Goal: Task Accomplishment & Management: Manage account settings

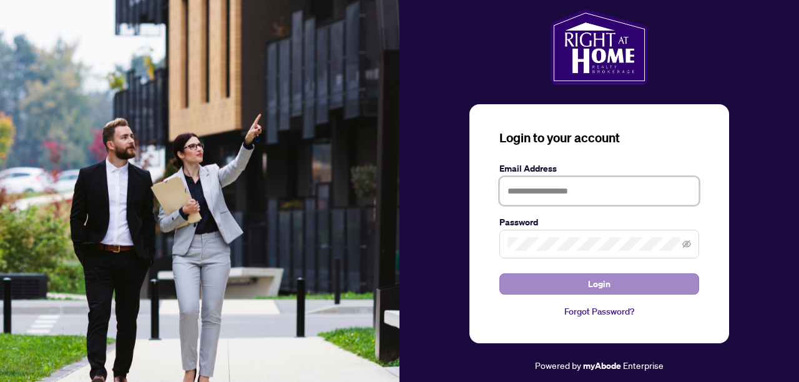
type input "**********"
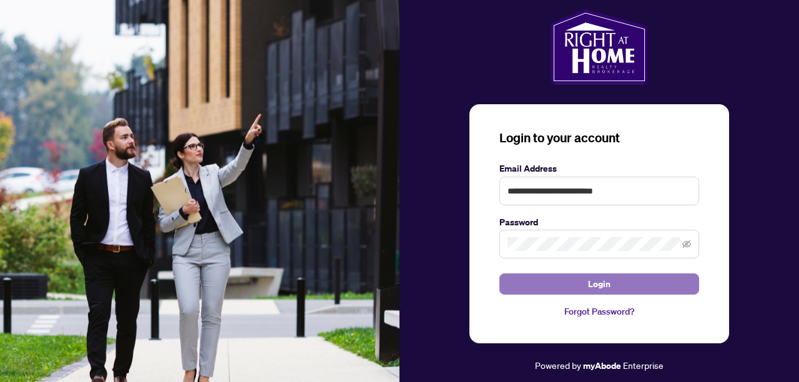
click at [583, 279] on button "Login" at bounding box center [600, 284] width 200 height 21
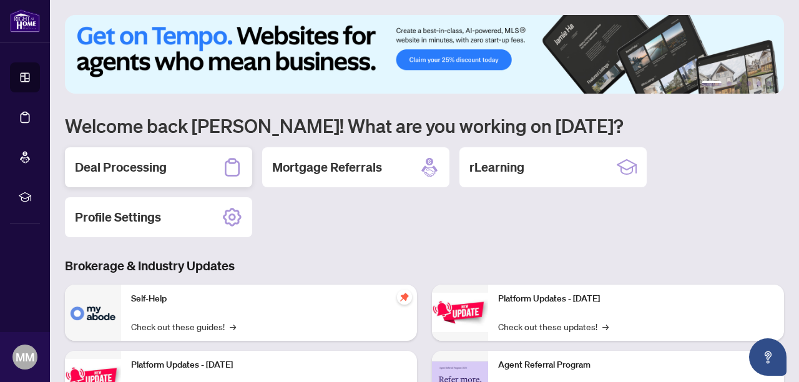
click at [148, 171] on h2 "Deal Processing" at bounding box center [121, 167] width 92 height 17
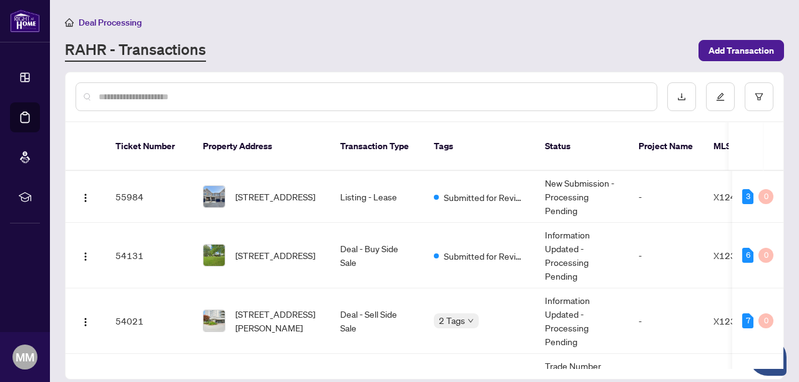
scroll to position [119, 0]
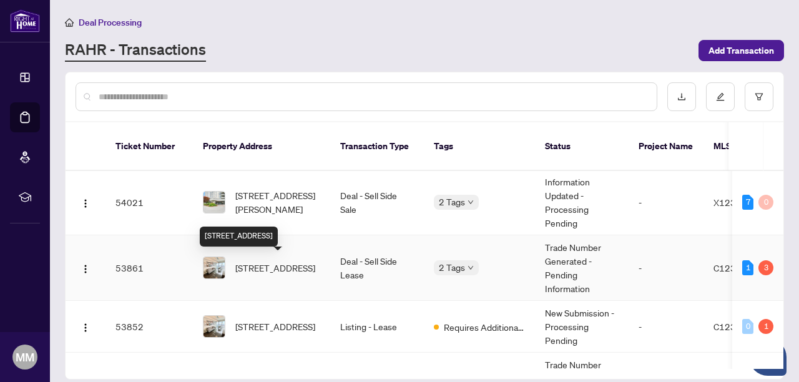
click at [257, 265] on span "[STREET_ADDRESS]" at bounding box center [275, 268] width 80 height 14
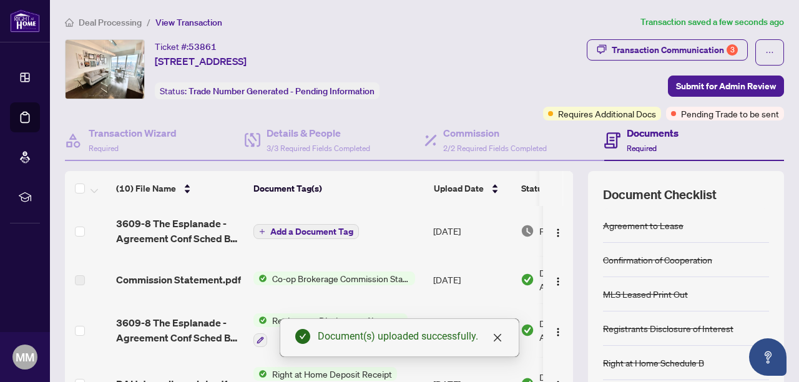
click at [304, 227] on span "Add a Document Tag" at bounding box center [311, 231] width 83 height 9
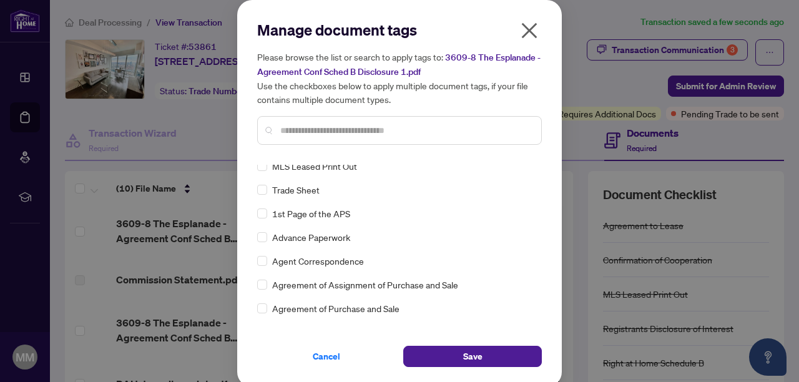
scroll to position [105, 0]
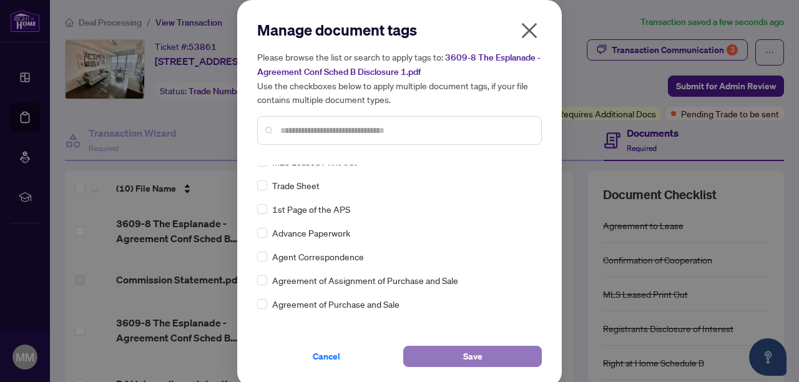
click at [485, 356] on button "Save" at bounding box center [472, 356] width 139 height 21
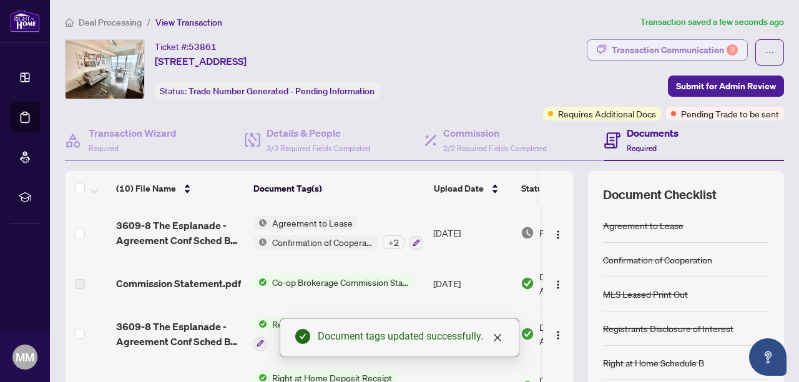
click at [680, 47] on div "Transaction Communication 3" at bounding box center [675, 50] width 126 height 20
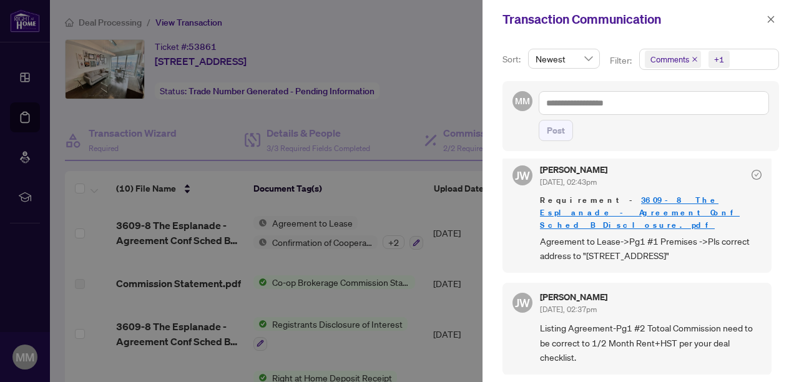
scroll to position [603, 0]
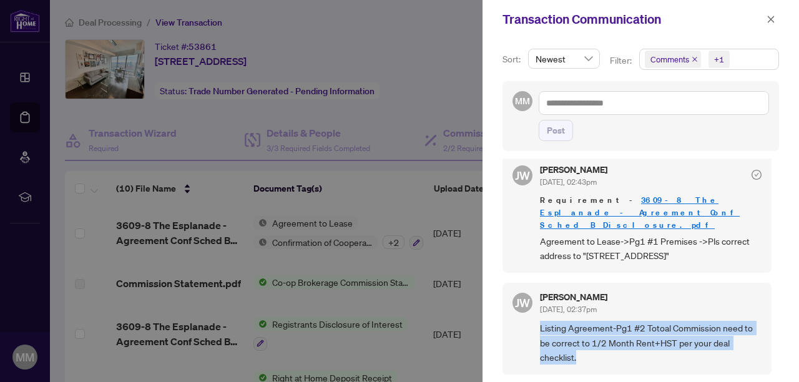
drag, startPoint x: 595, startPoint y: 361, endPoint x: 540, endPoint y: 329, distance: 63.0
click at [540, 329] on span "Listing Agreement-Pg1 #2 Totoal Commission need to be correct to 1/2 Month Rent…" at bounding box center [651, 343] width 222 height 44
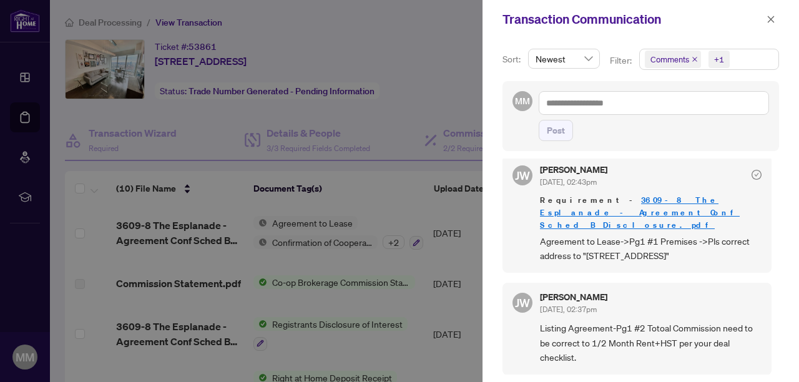
click at [398, 190] on div at bounding box center [399, 191] width 799 height 382
click at [773, 16] on icon "close" at bounding box center [771, 19] width 9 height 9
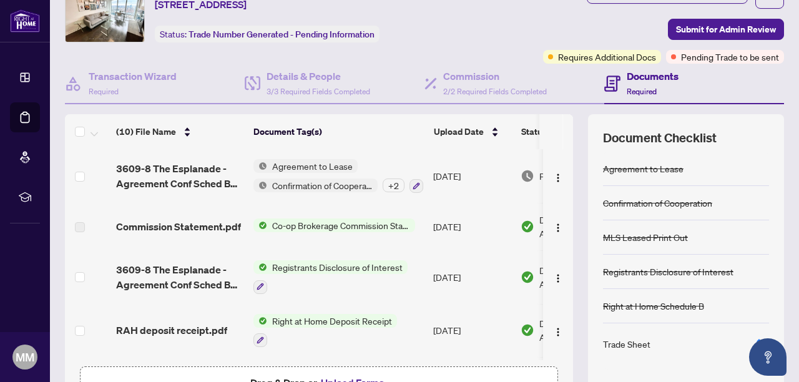
scroll to position [12, 0]
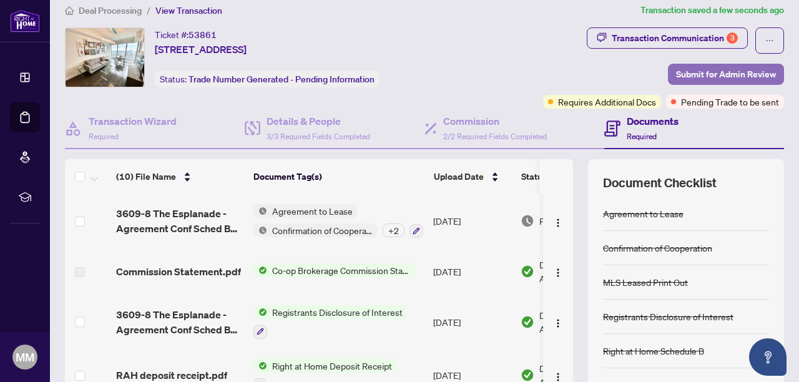
click at [736, 78] on span "Submit for Admin Review" at bounding box center [726, 74] width 100 height 20
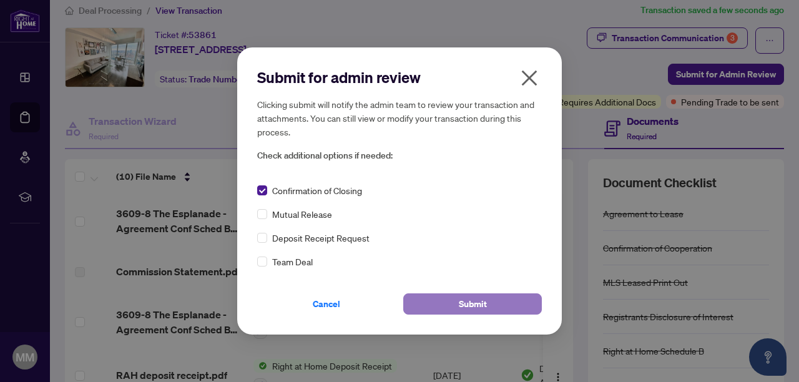
click at [456, 295] on button "Submit" at bounding box center [472, 304] width 139 height 21
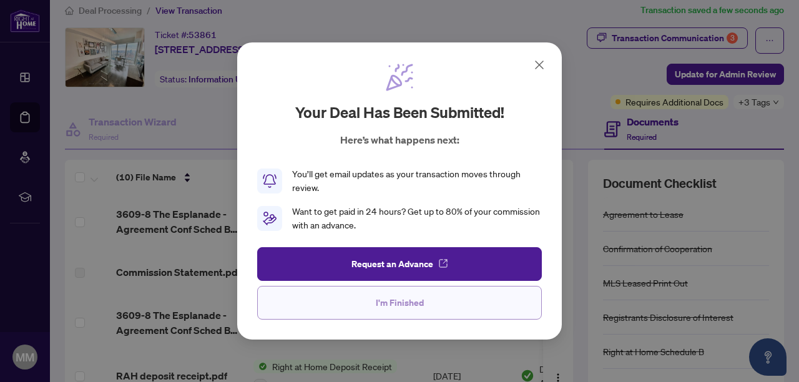
click at [423, 301] on button "I'm Finished" at bounding box center [399, 303] width 285 height 34
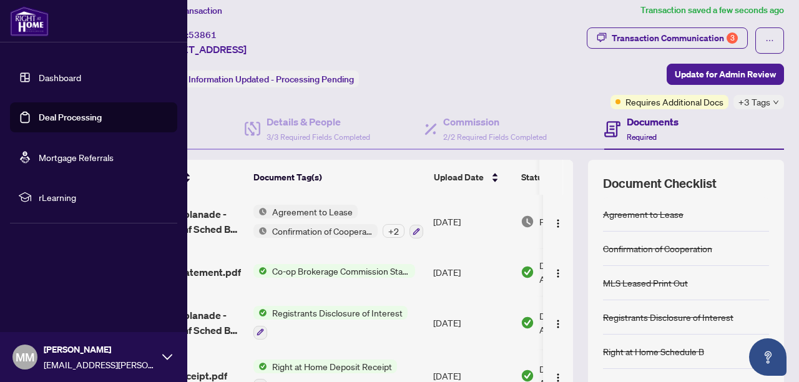
click at [39, 75] on link "Dashboard" at bounding box center [60, 77] width 42 height 11
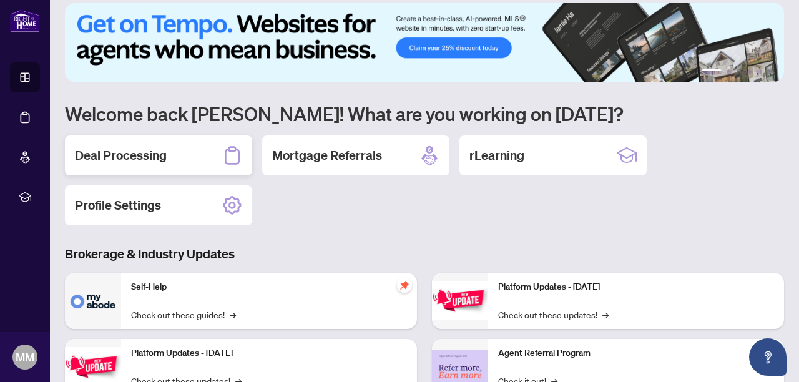
click at [189, 147] on div "Deal Processing" at bounding box center [158, 156] width 187 height 40
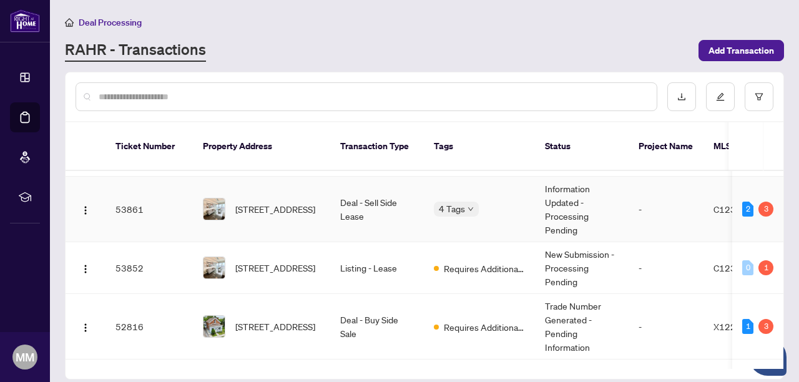
scroll to position [179, 0]
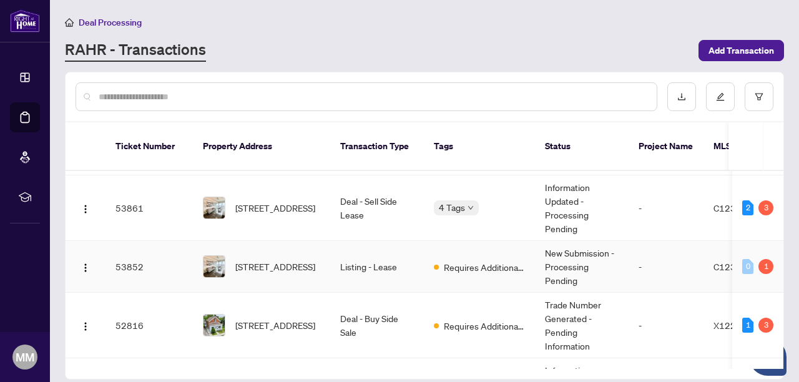
click at [277, 260] on span "[STREET_ADDRESS]" at bounding box center [275, 267] width 80 height 14
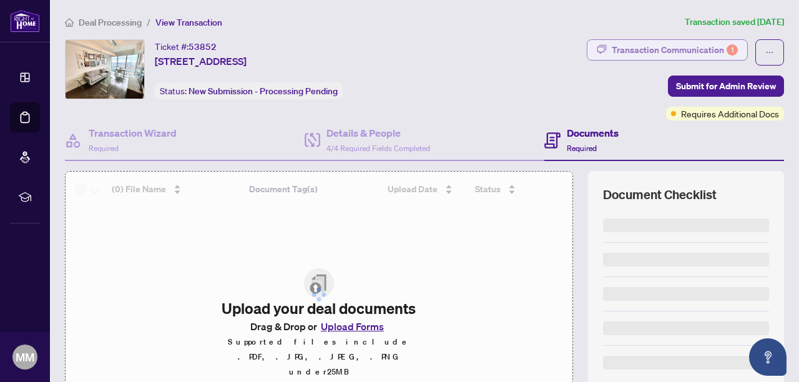
click at [684, 50] on div "Transaction Communication 1" at bounding box center [675, 50] width 126 height 20
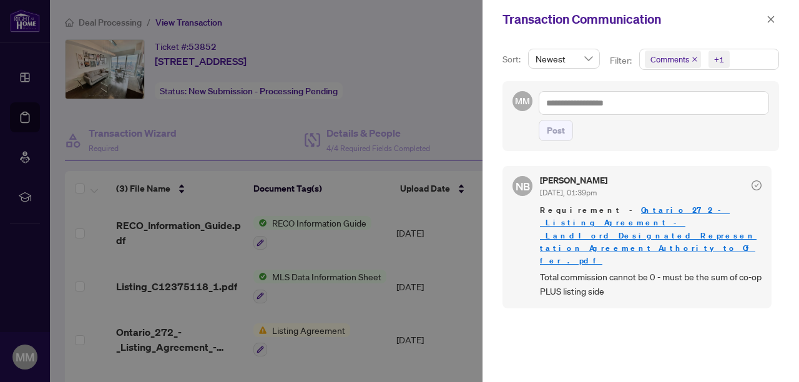
click at [291, 331] on div at bounding box center [399, 191] width 799 height 382
click at [174, 339] on div at bounding box center [399, 191] width 799 height 382
click at [119, 341] on div at bounding box center [399, 191] width 799 height 382
click at [677, 223] on link "Ontario_272_-_Listing_Agreement_-_Landlord_Designated_Representation_Agreement_…" at bounding box center [648, 235] width 217 height 61
click at [774, 22] on icon "close" at bounding box center [771, 19] width 9 height 9
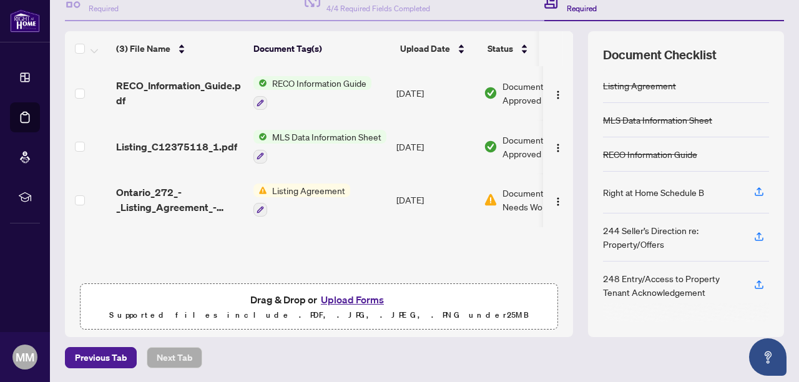
scroll to position [141, 0]
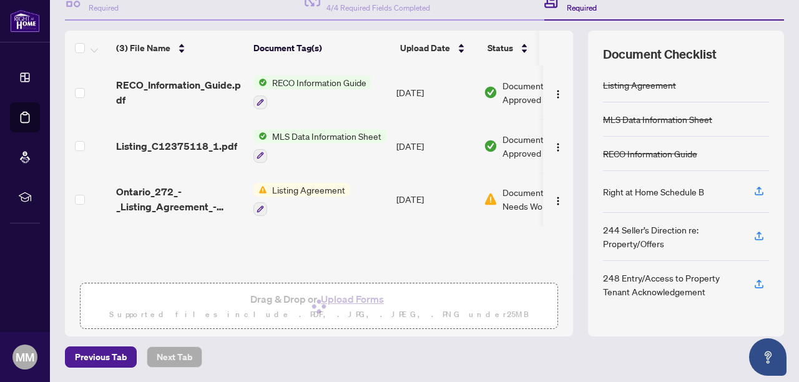
click at [215, 55] on div "(3) File Name" at bounding box center [179, 48] width 127 height 14
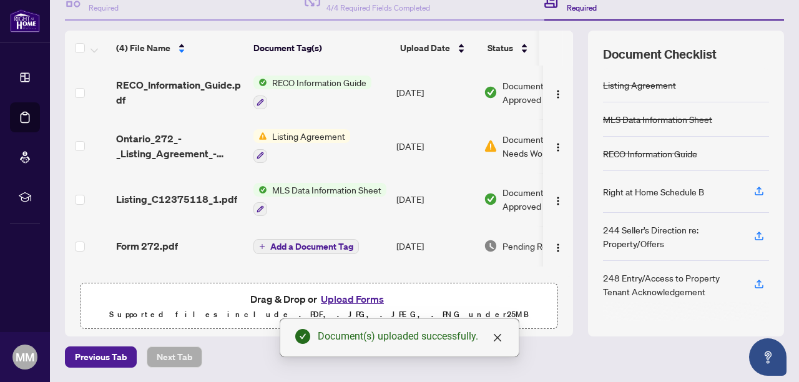
click at [285, 242] on span "Add a Document Tag" at bounding box center [311, 246] width 83 height 9
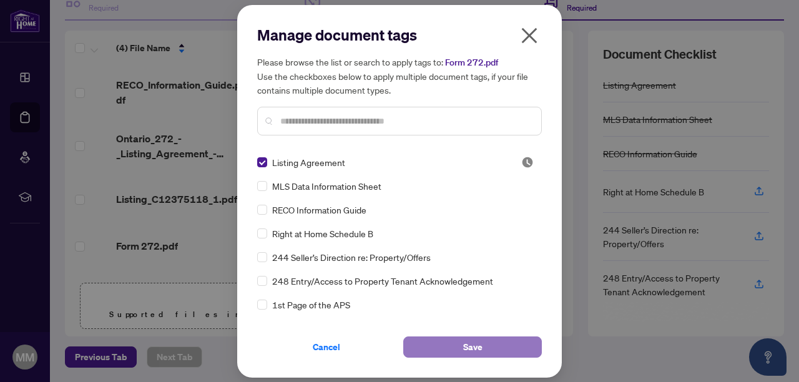
click at [458, 349] on button "Save" at bounding box center [472, 347] width 139 height 21
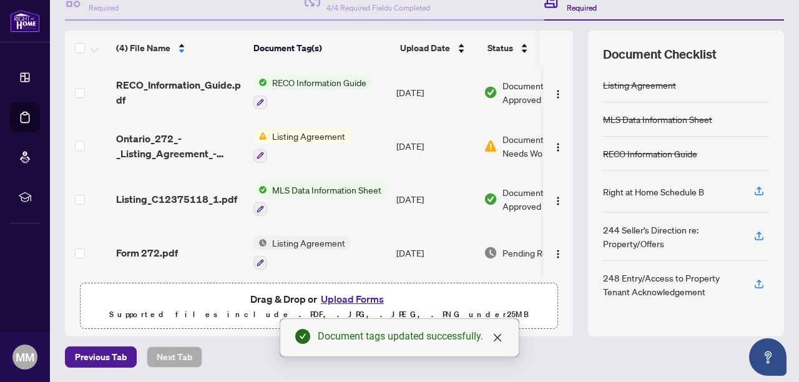
scroll to position [0, 0]
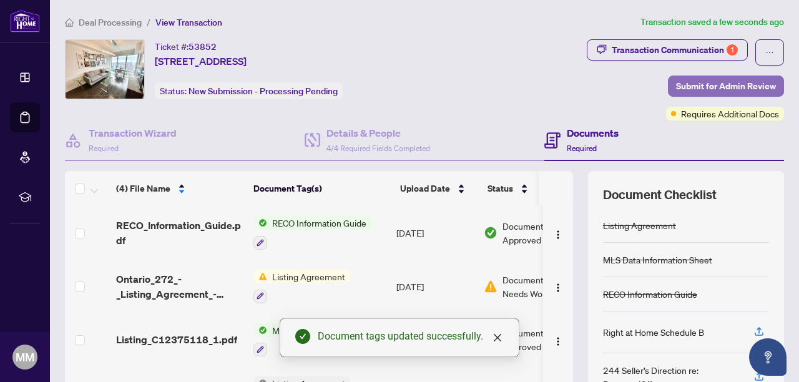
click at [715, 82] on span "Submit for Admin Review" at bounding box center [726, 86] width 100 height 20
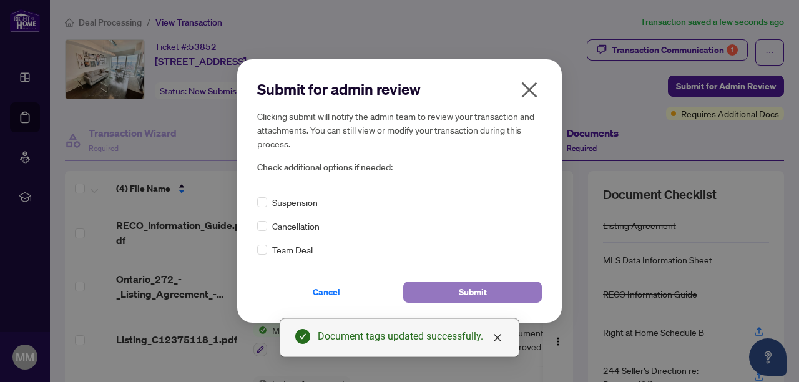
click at [456, 290] on button "Submit" at bounding box center [472, 292] width 139 height 21
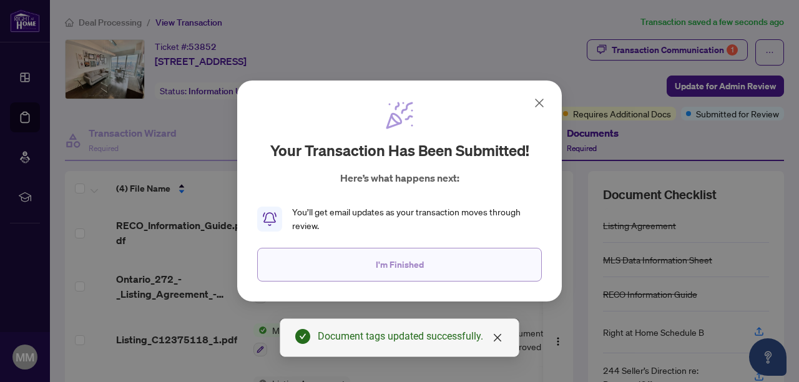
click at [444, 268] on button "I'm Finished" at bounding box center [399, 265] width 285 height 34
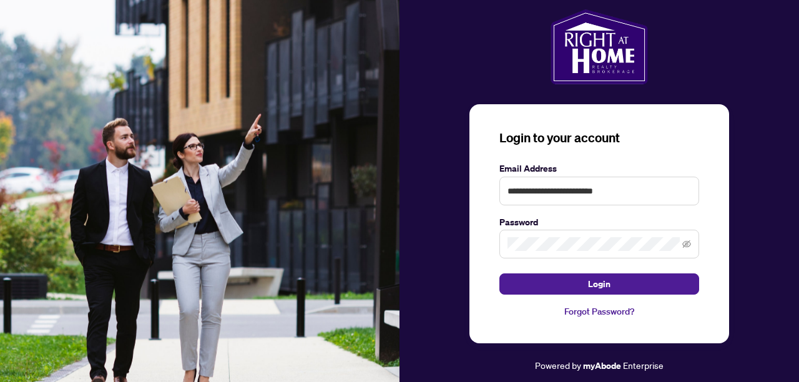
click at [575, 310] on link "Forgot Password?" at bounding box center [600, 312] width 200 height 14
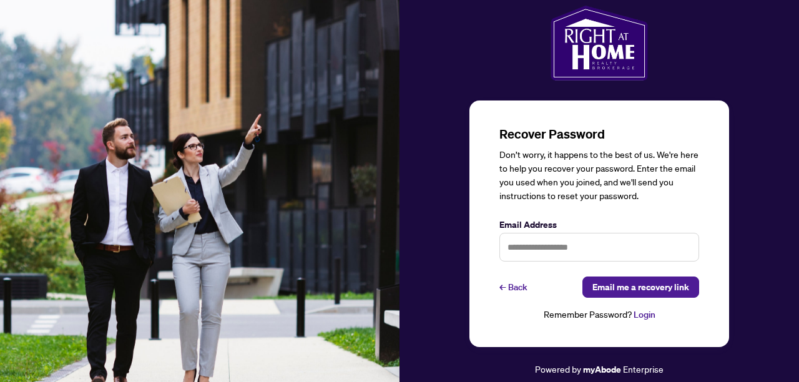
click at [580, 289] on div "Recover Password Don’t worry, it happens to the best of us. We're here to help …" at bounding box center [600, 191] width 400 height 371
click at [518, 294] on link "← Back" at bounding box center [514, 287] width 28 height 21
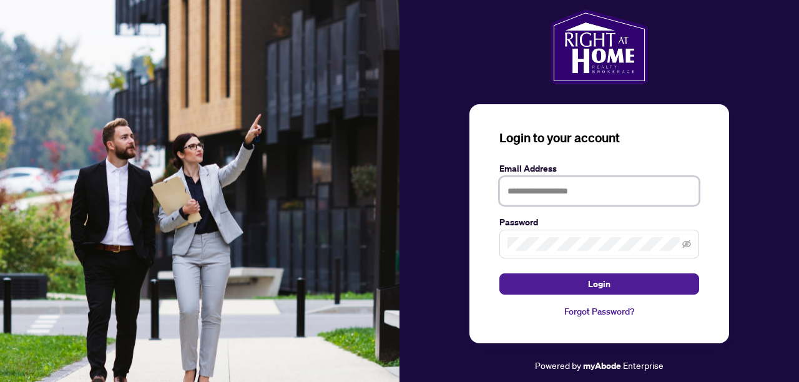
type input "**********"
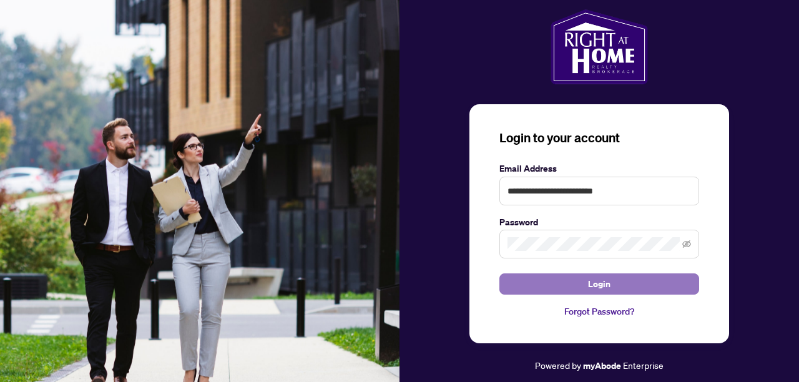
click at [522, 290] on button "Login" at bounding box center [600, 284] width 200 height 21
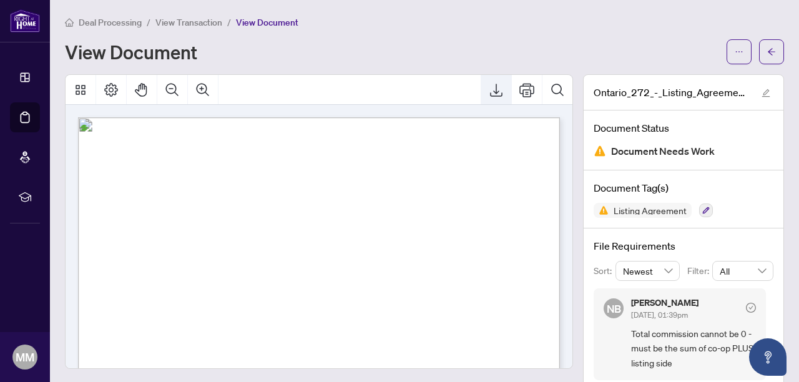
click at [498, 91] on icon "Export" at bounding box center [496, 90] width 12 height 13
